Goal: Learn about a topic

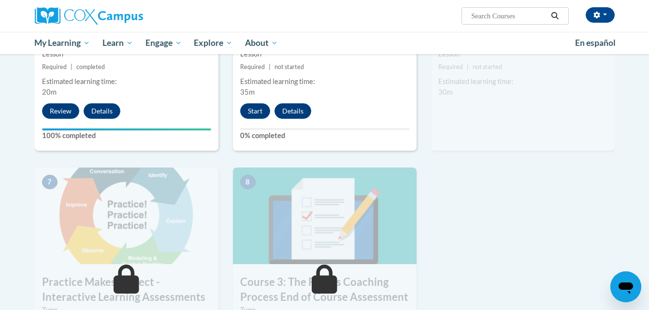
scroll to position [620, 0]
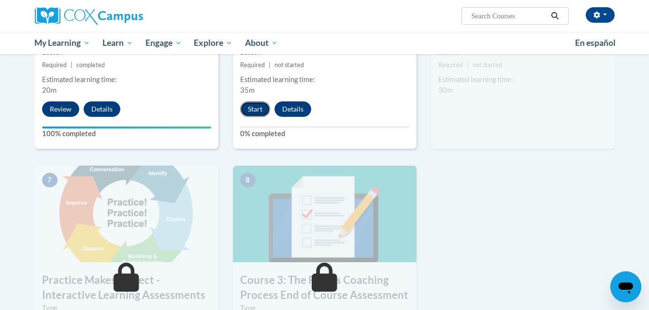
click at [259, 108] on button "Start" at bounding box center [255, 108] width 30 height 15
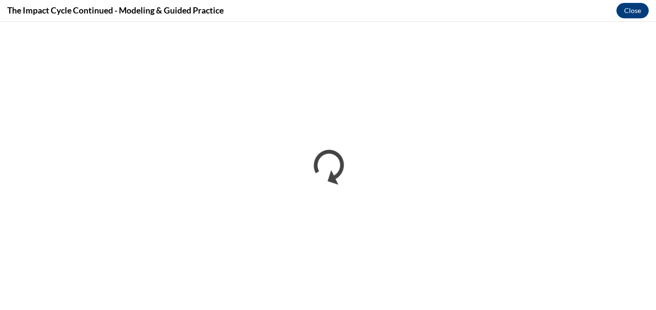
scroll to position [0, 0]
